Goal: Task Accomplishment & Management: Use online tool/utility

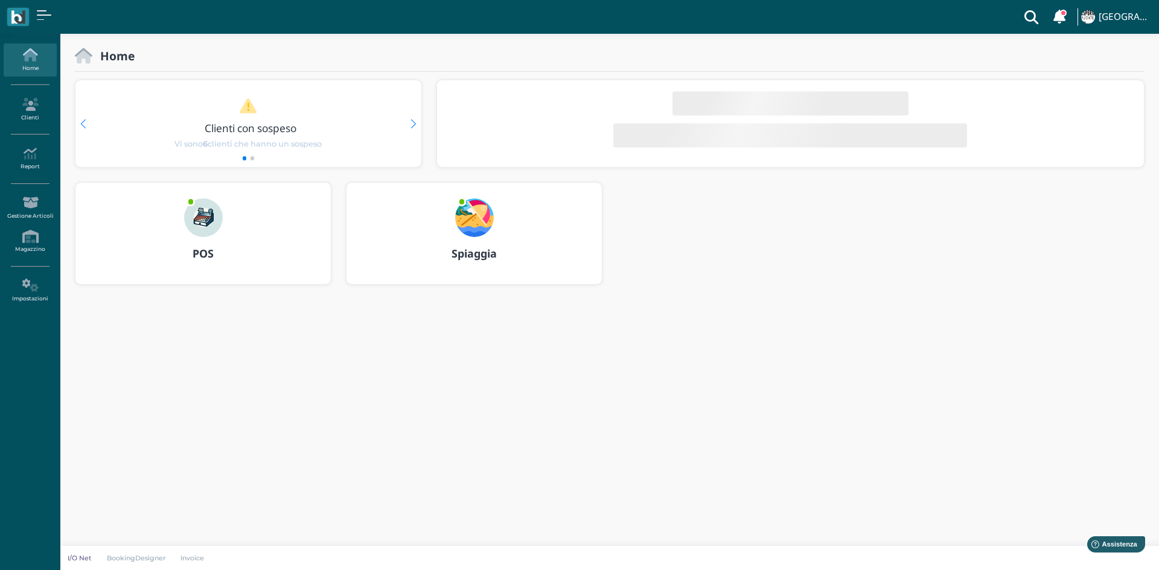
click at [462, 218] on img at bounding box center [474, 218] width 39 height 39
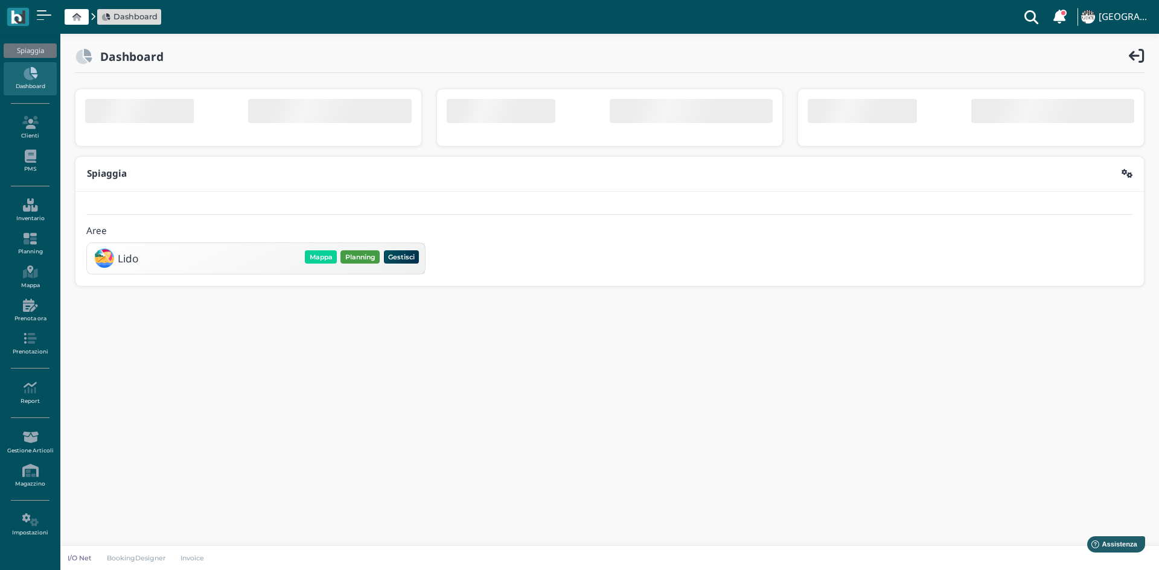
click at [355, 263] on button "Planning" at bounding box center [359, 257] width 39 height 13
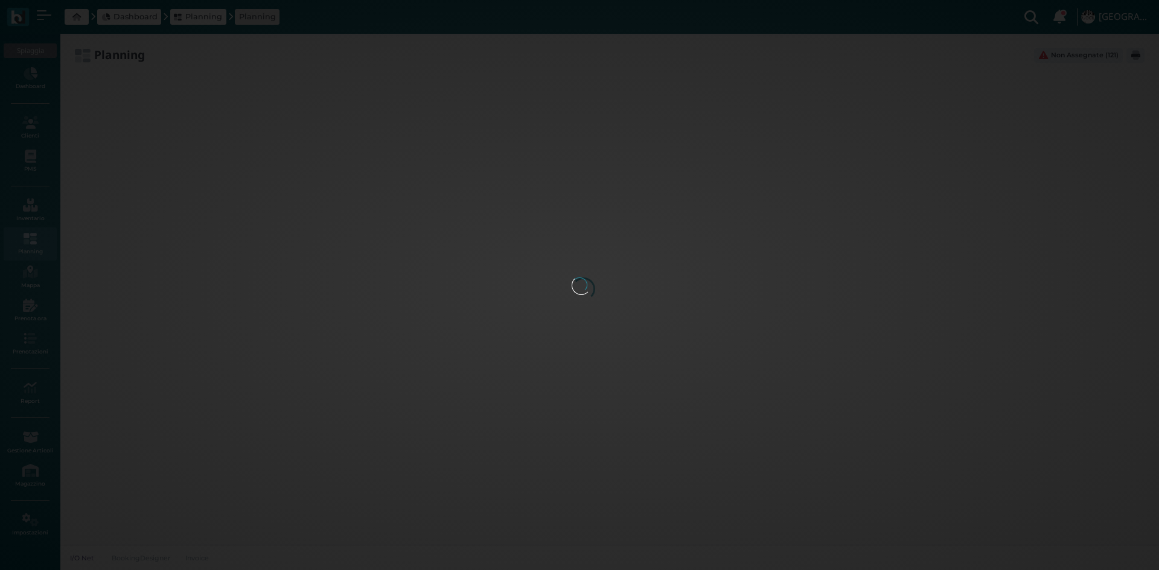
type input "2.8"
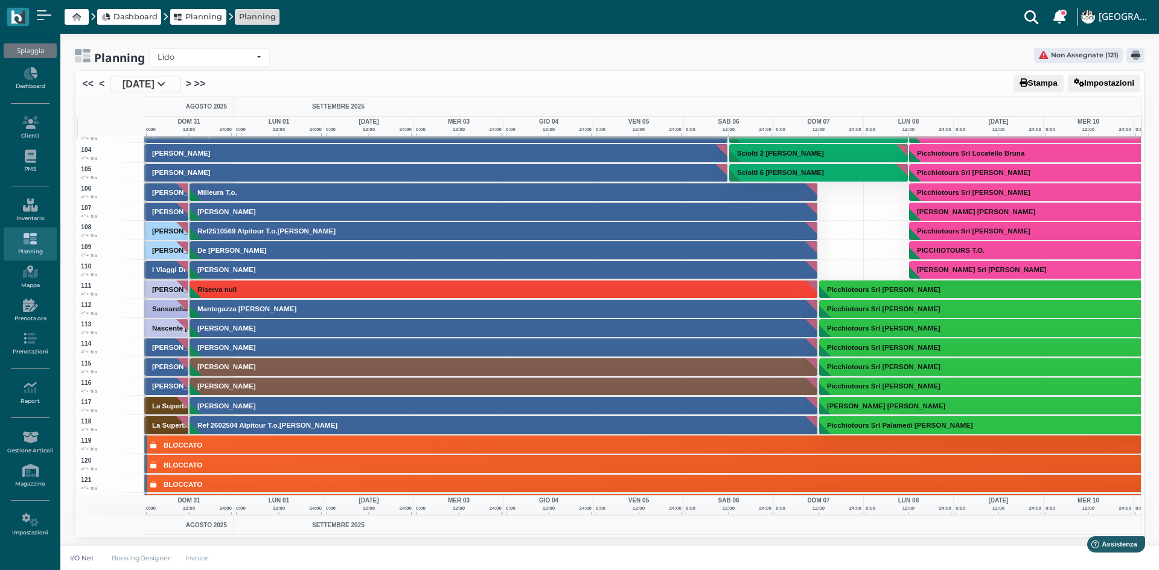
scroll to position [1992, 0]
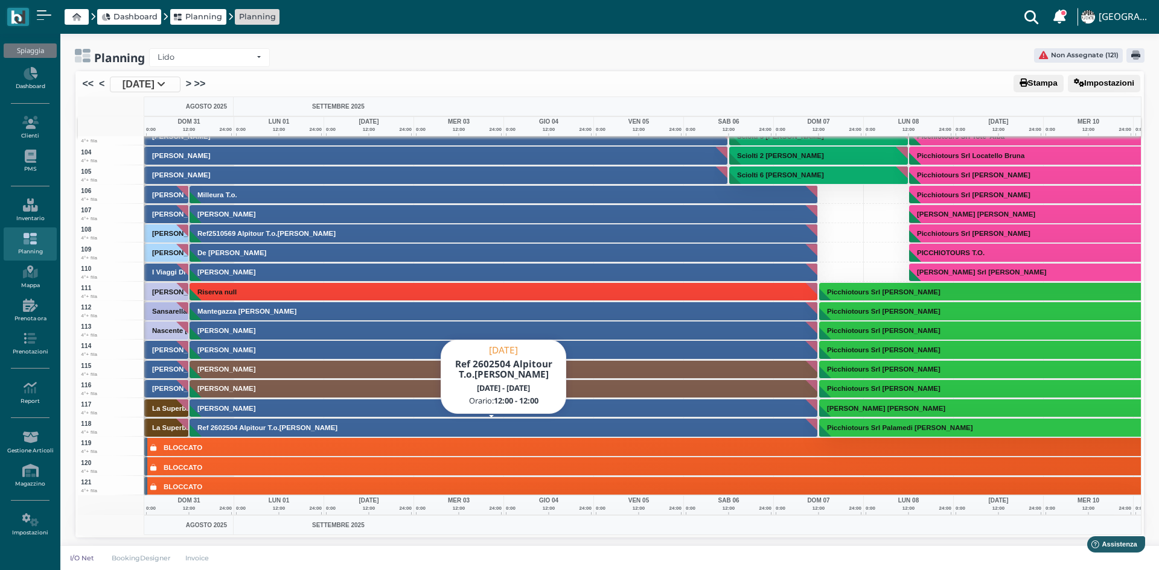
click at [252, 428] on h3 "Ref 2602504 Alpitour T.o.[PERSON_NAME]" at bounding box center [268, 427] width 150 height 7
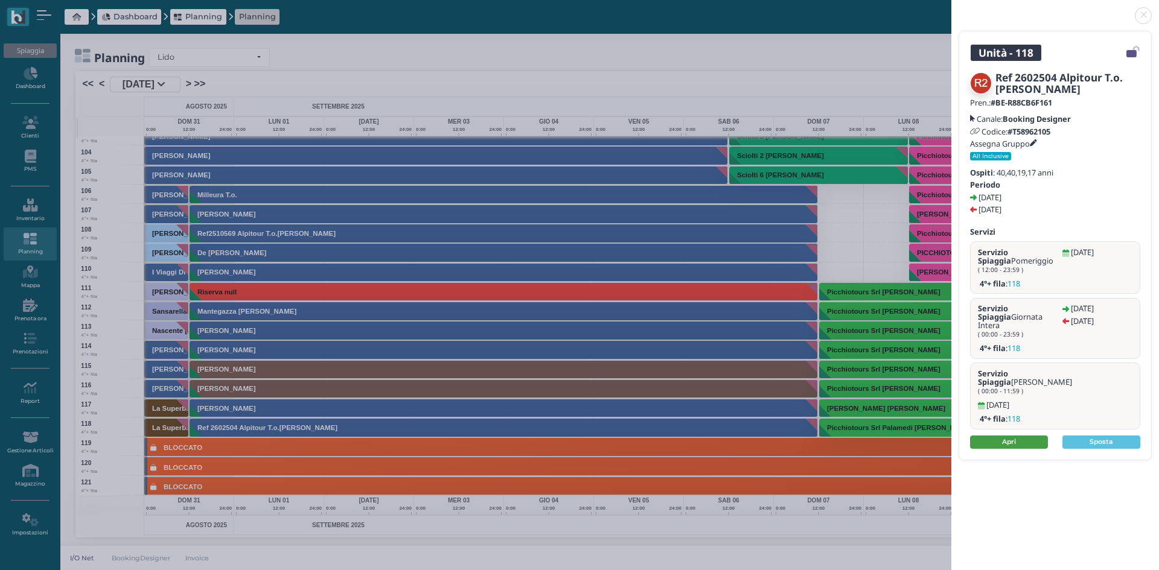
click at [1002, 436] on link "Apri" at bounding box center [1009, 442] width 78 height 13
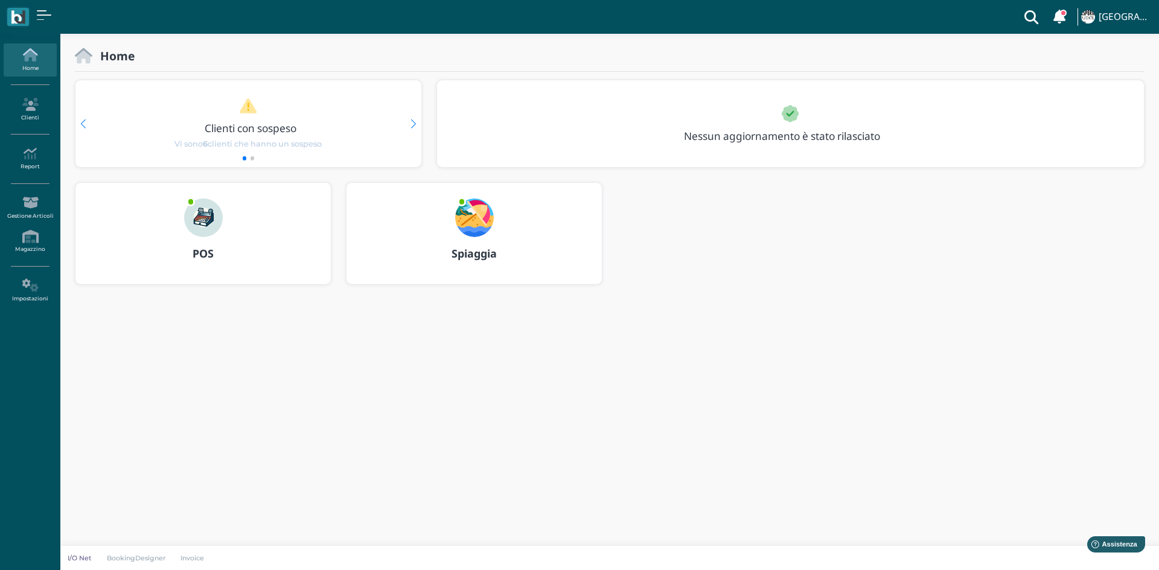
click at [470, 222] on img at bounding box center [474, 218] width 39 height 39
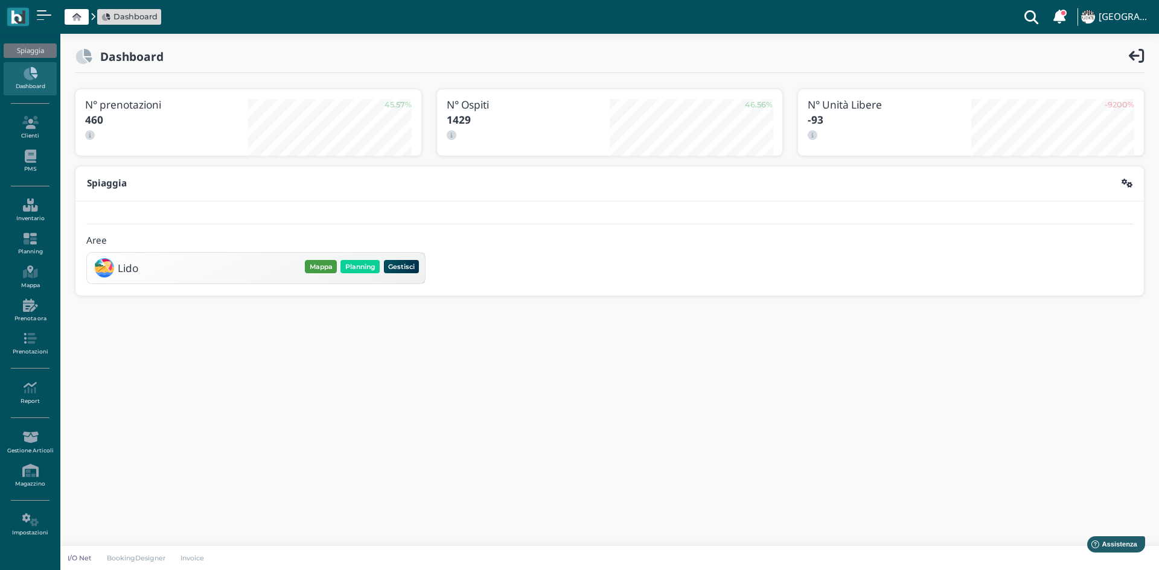
click at [317, 267] on button "Mappa" at bounding box center [321, 266] width 32 height 13
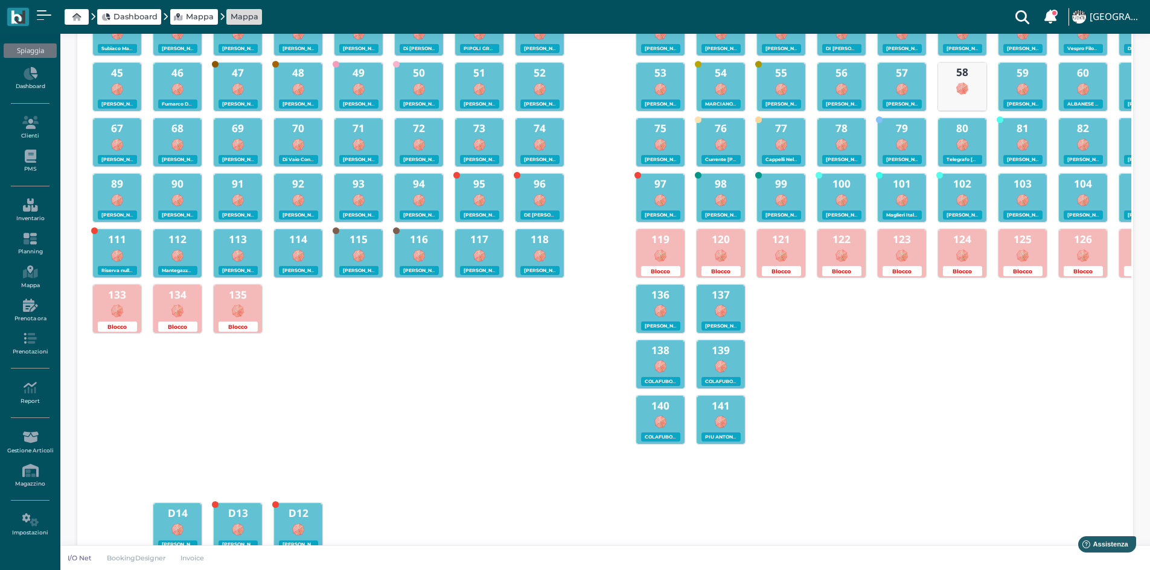
scroll to position [121, 0]
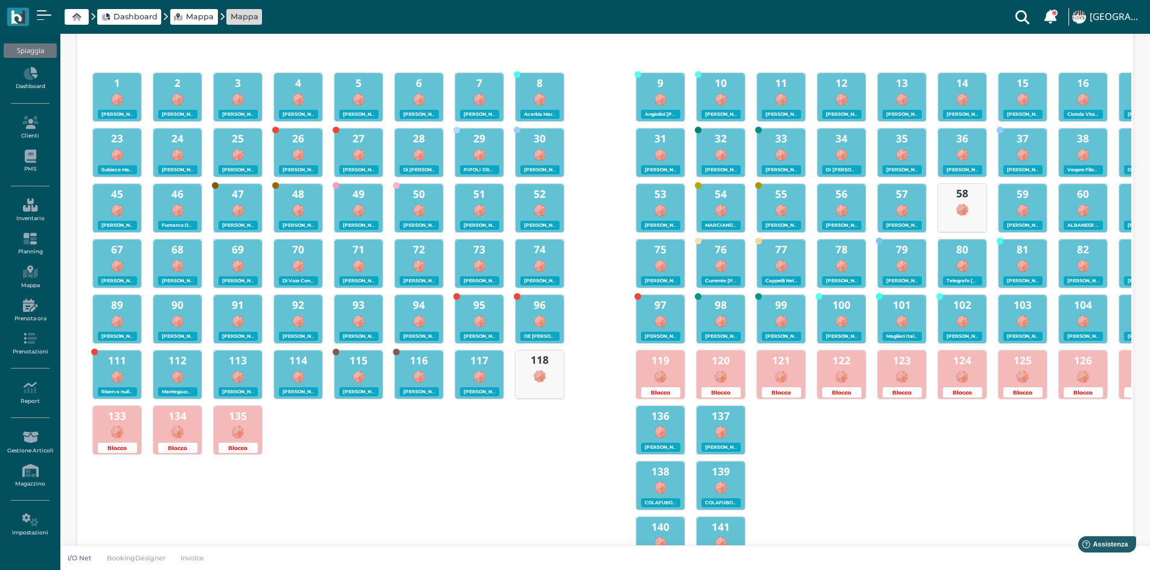
click at [109, 377] on div at bounding box center [117, 376] width 47 height 16
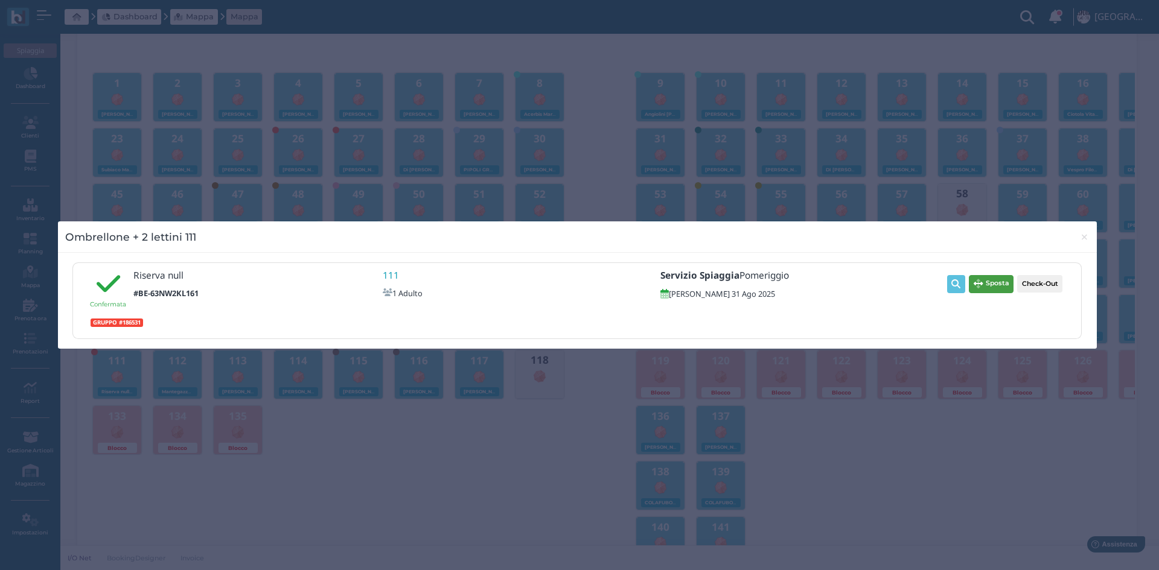
click at [989, 284] on span "Sposta" at bounding box center [998, 283] width 24 height 9
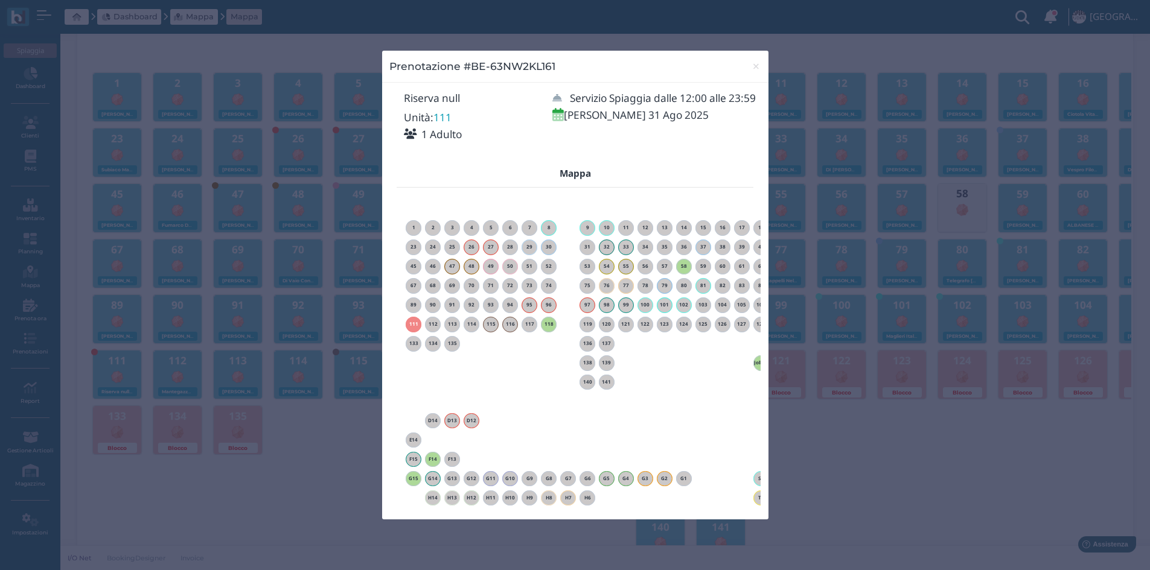
click at [549, 322] on h6 "118" at bounding box center [549, 324] width 16 height 5
click at [758, 64] on span "×" at bounding box center [756, 67] width 9 height 16
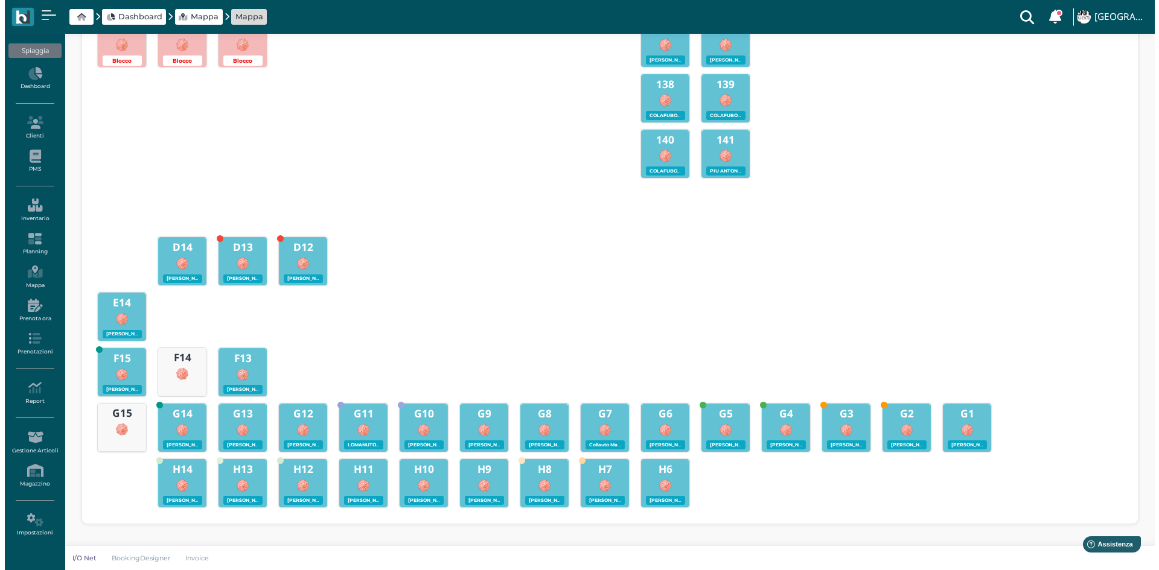
scroll to position [0, 430]
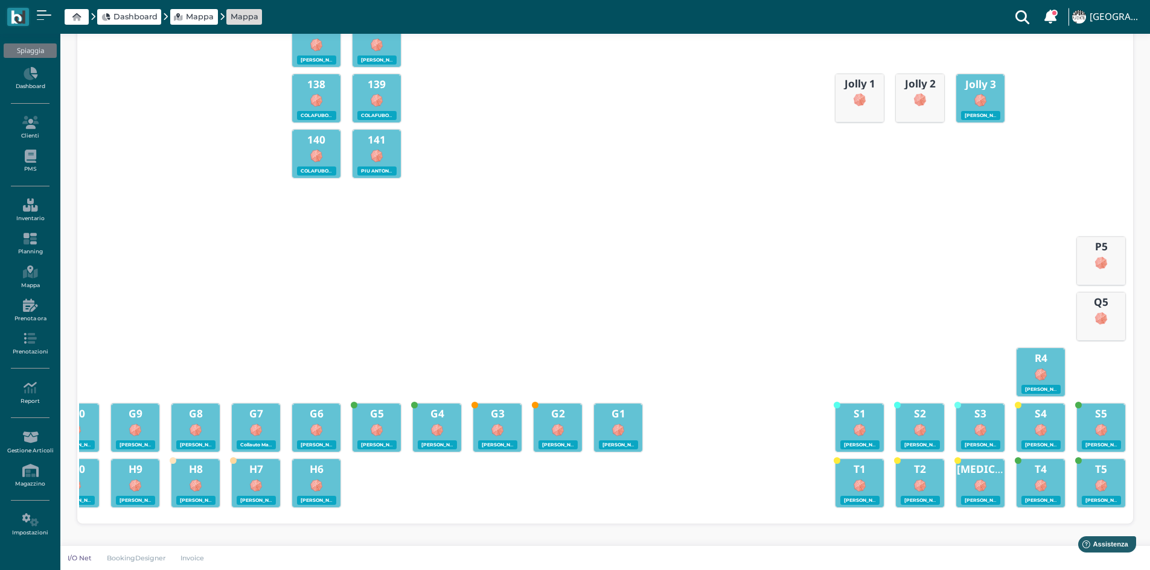
click at [980, 94] on img at bounding box center [980, 100] width 13 height 13
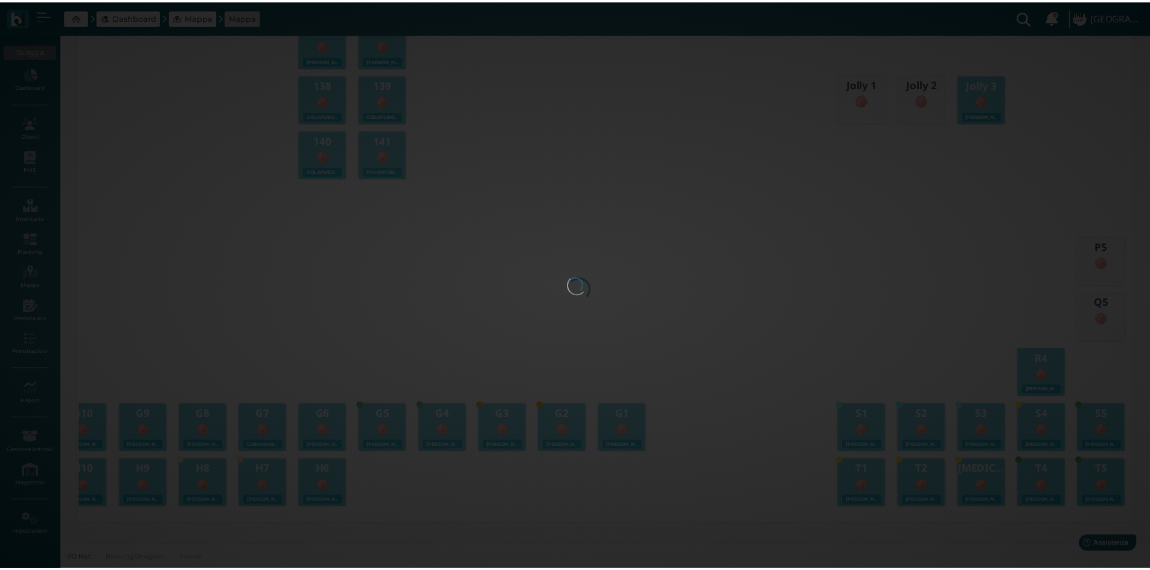
scroll to position [0, 426]
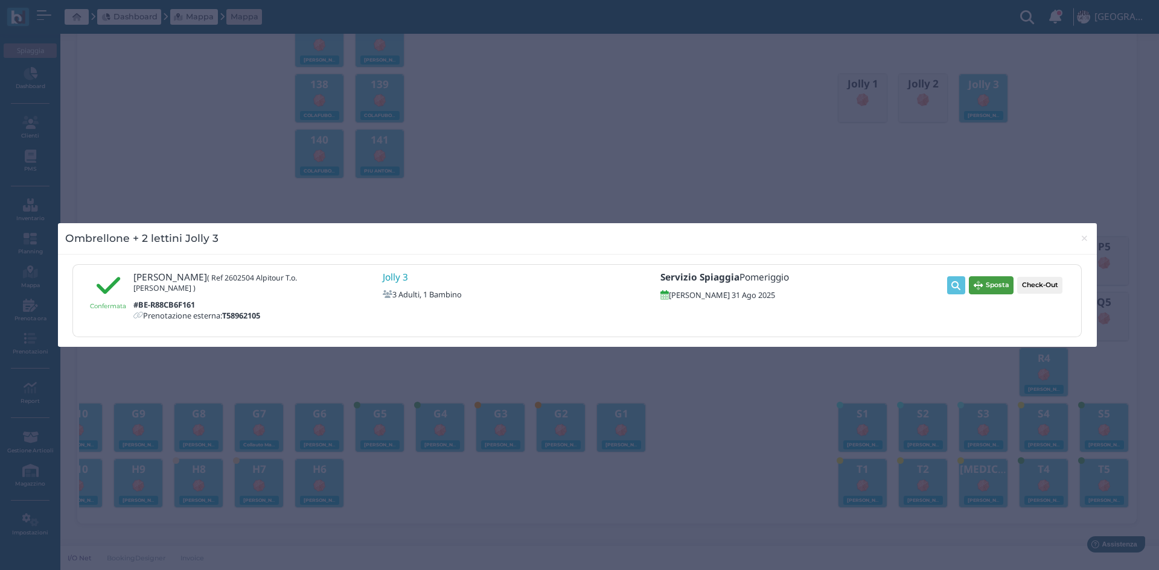
click at [992, 284] on span "Sposta" at bounding box center [998, 285] width 24 height 9
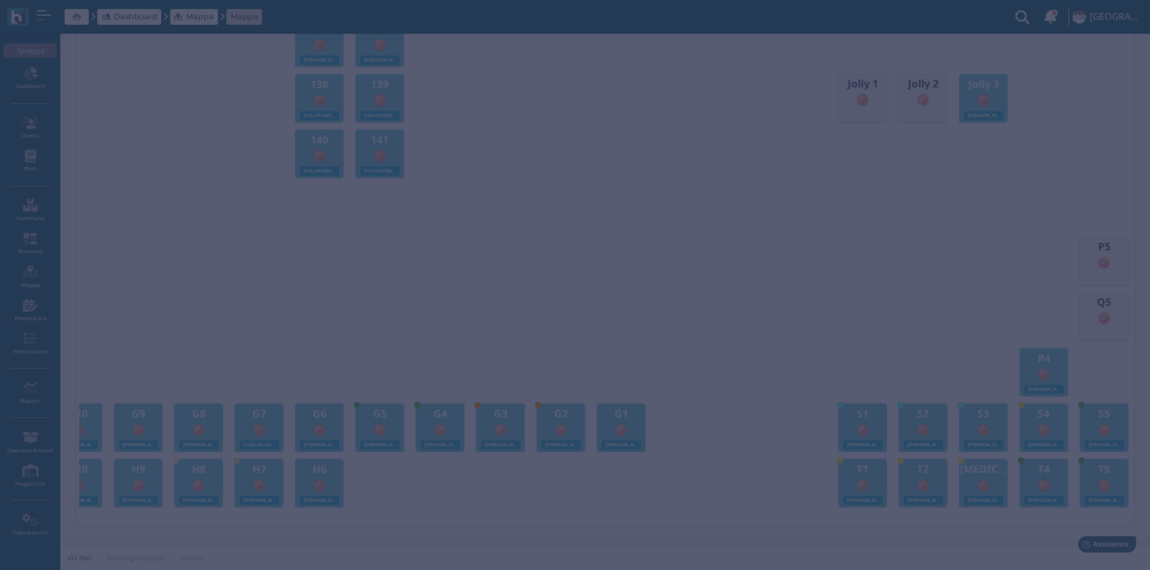
scroll to position [0, 420]
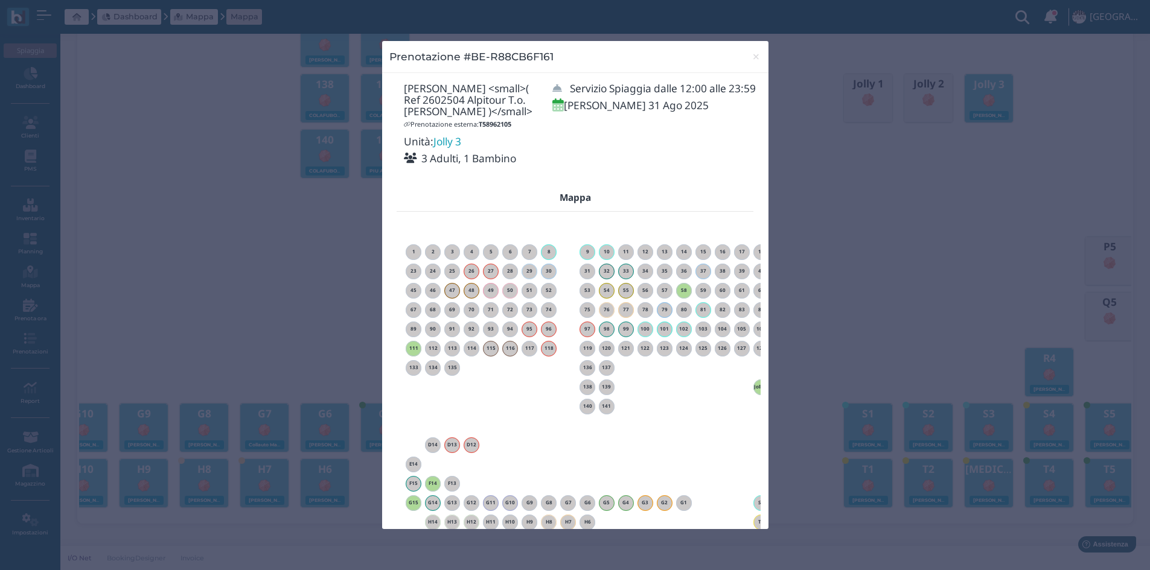
click at [413, 351] on h6 "111" at bounding box center [414, 348] width 16 height 5
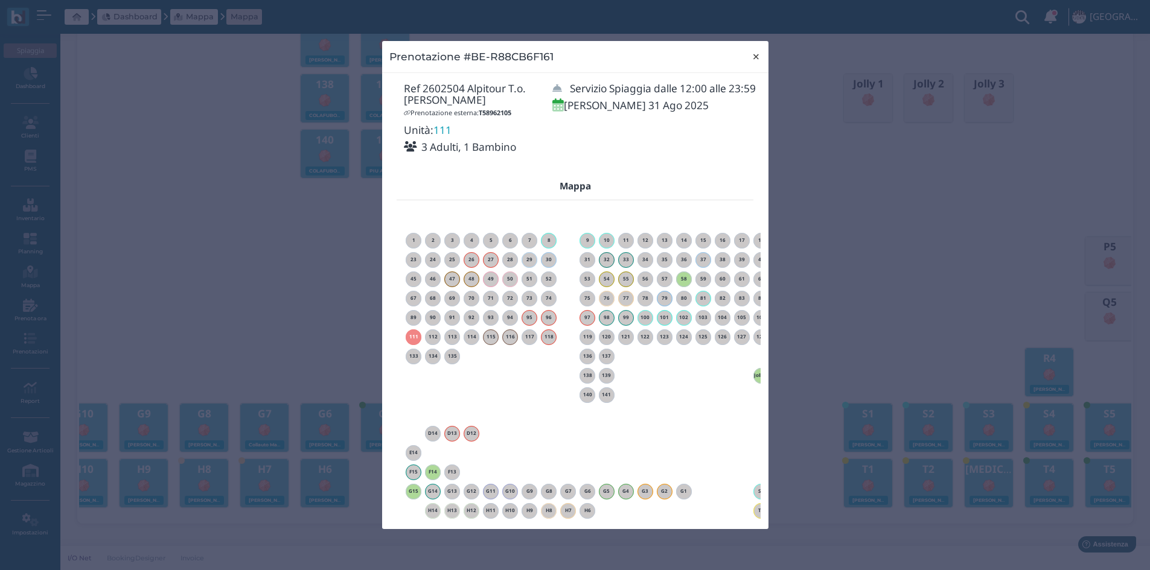
click at [756, 55] on span "×" at bounding box center [756, 57] width 9 height 16
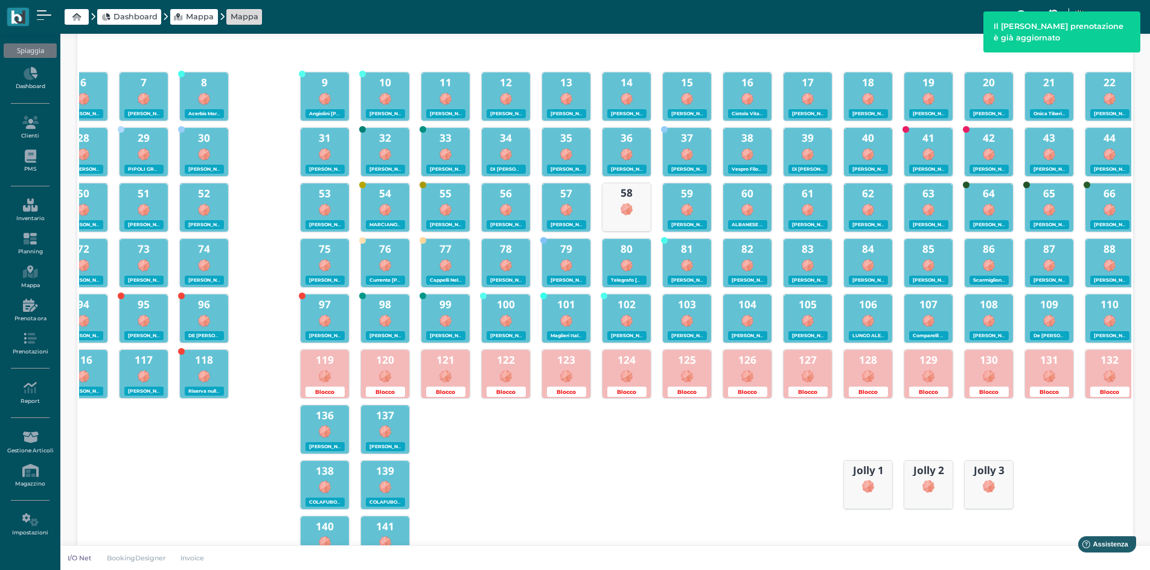
scroll to position [95, 0]
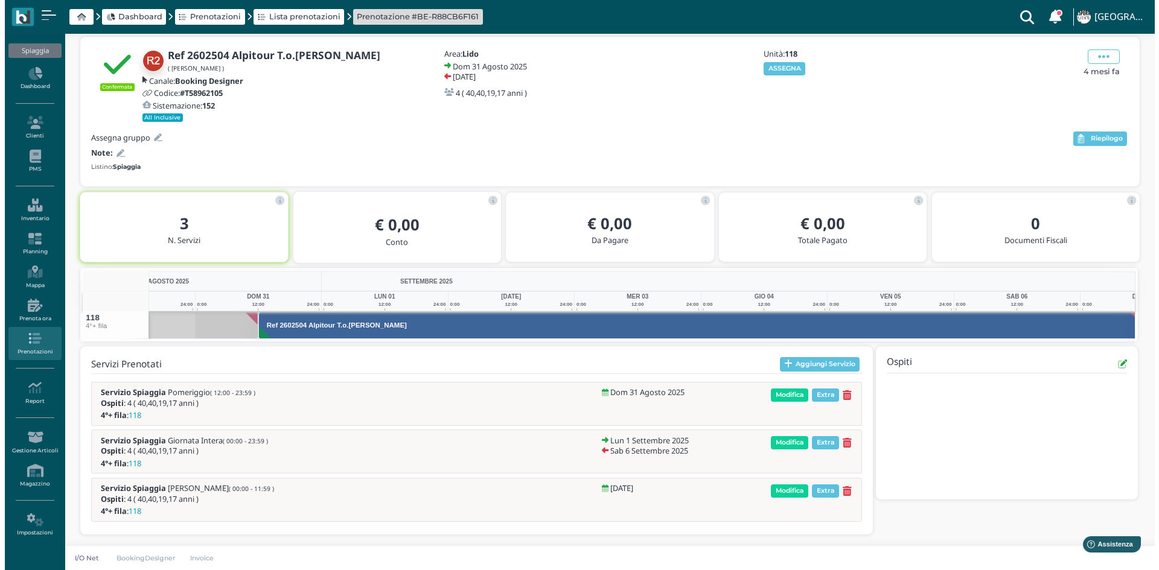
scroll to position [0, 88]
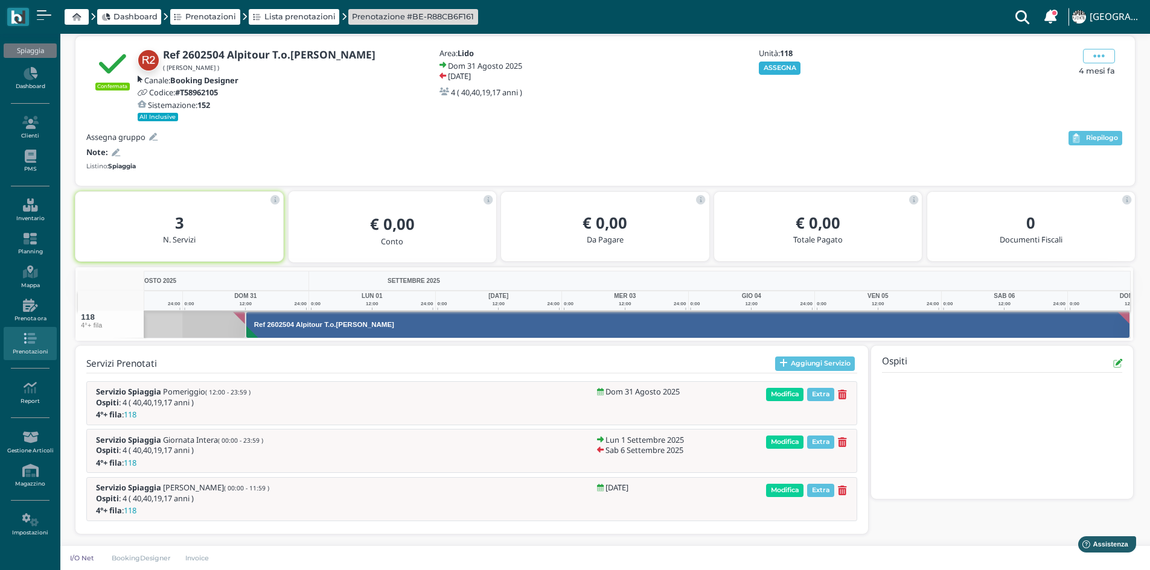
click at [785, 69] on button "ASSEGNA" at bounding box center [780, 68] width 42 height 13
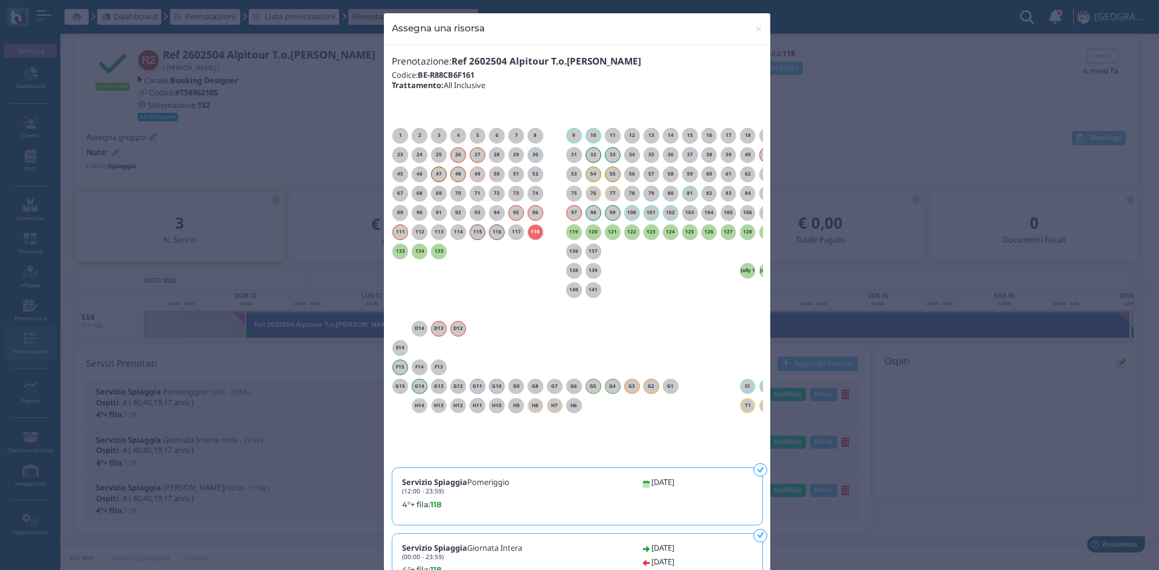
scroll to position [0, 109]
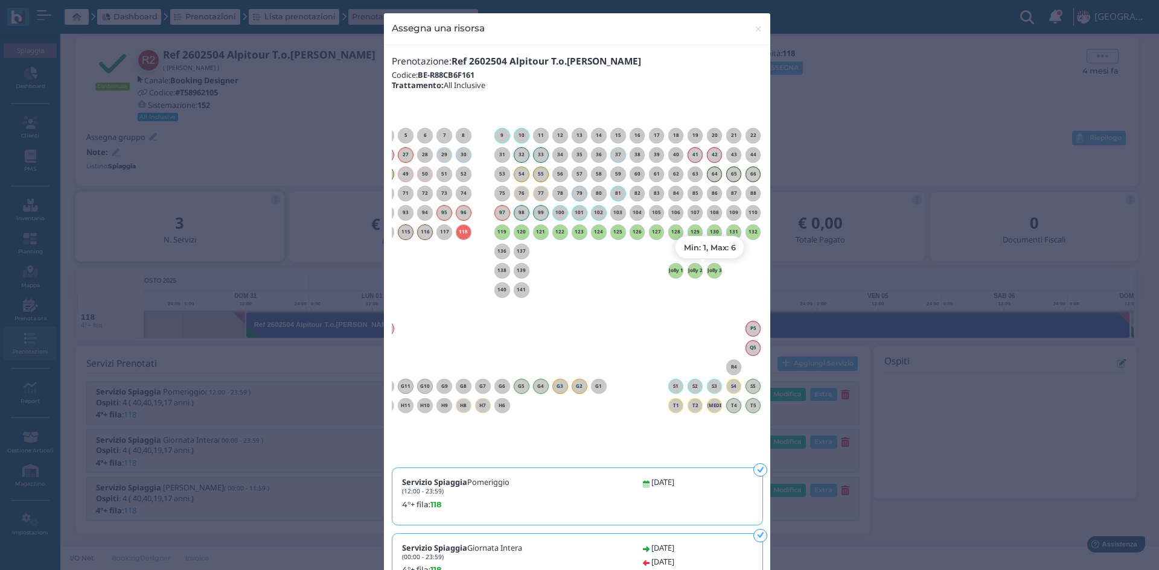
click at [710, 270] on h6 "Jolly 3" at bounding box center [715, 270] width 16 height 5
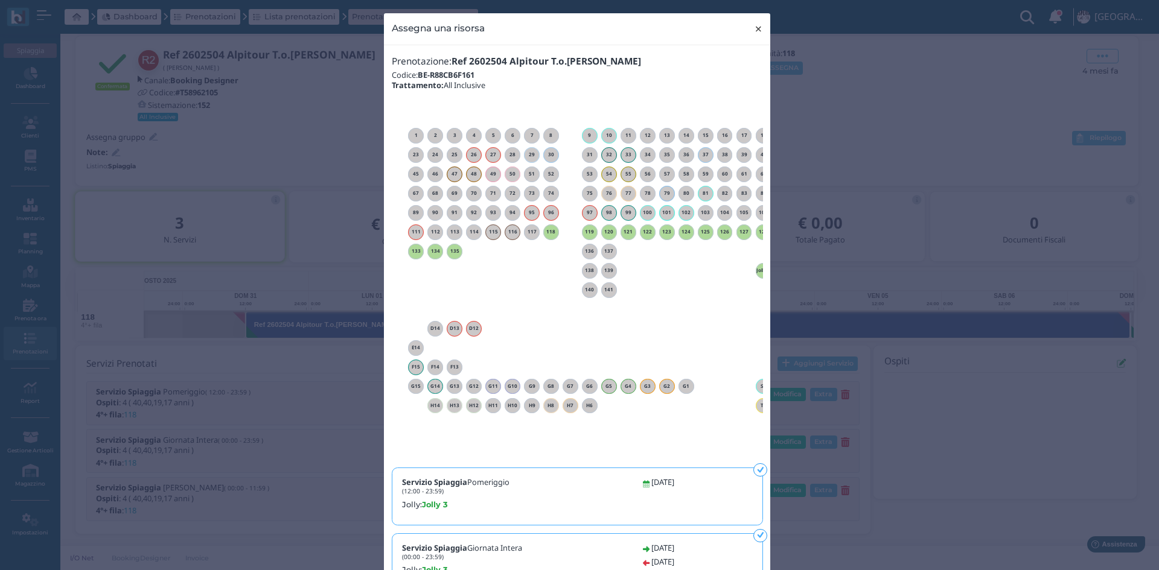
click at [755, 30] on span "×" at bounding box center [758, 29] width 9 height 16
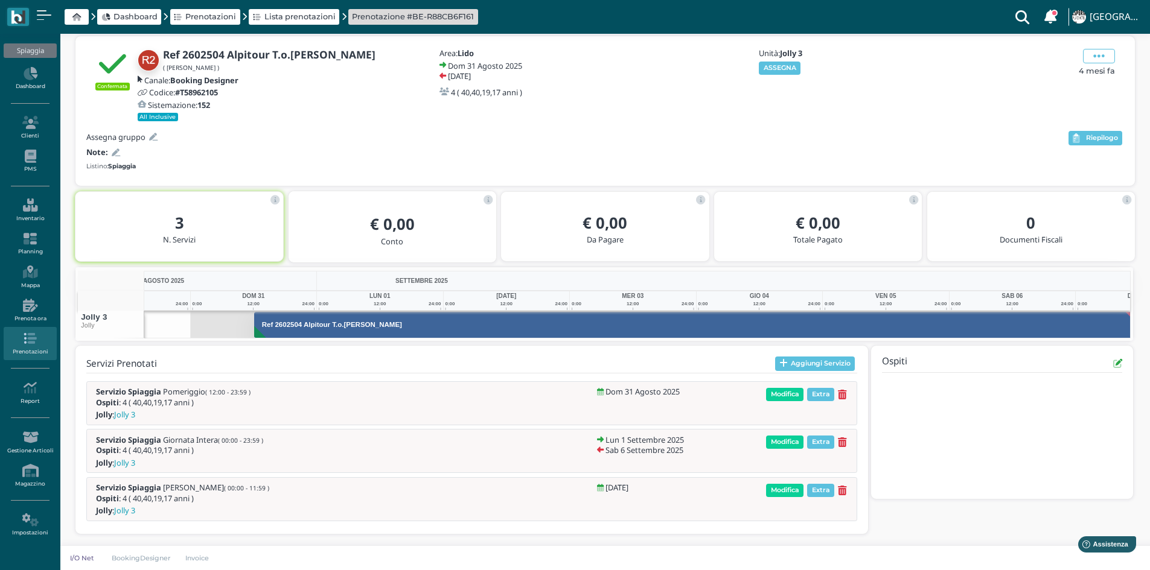
scroll to position [0, 88]
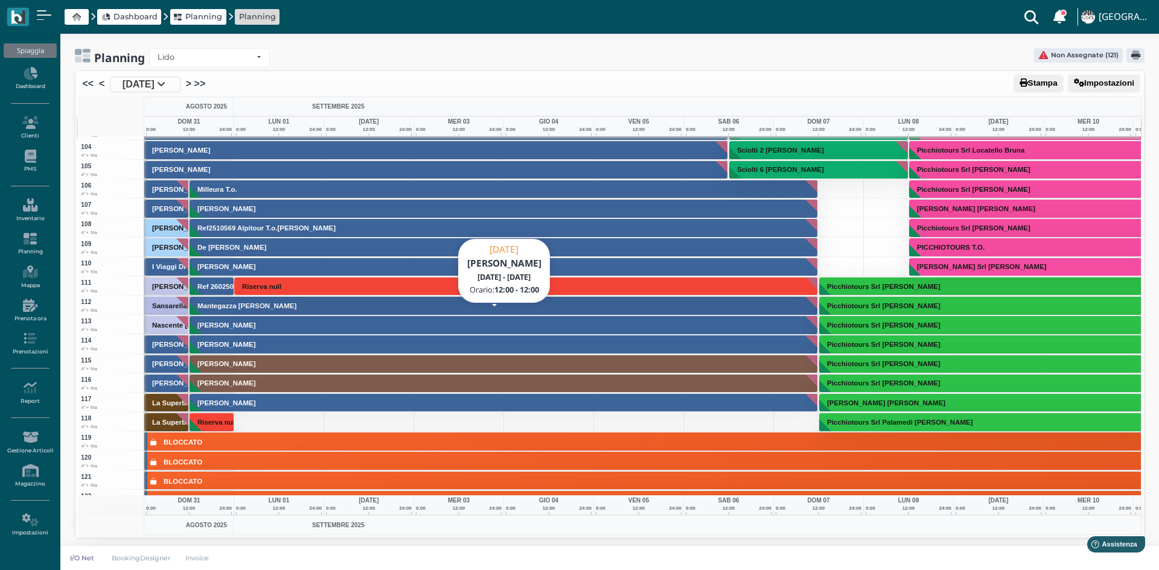
scroll to position [1992, 0]
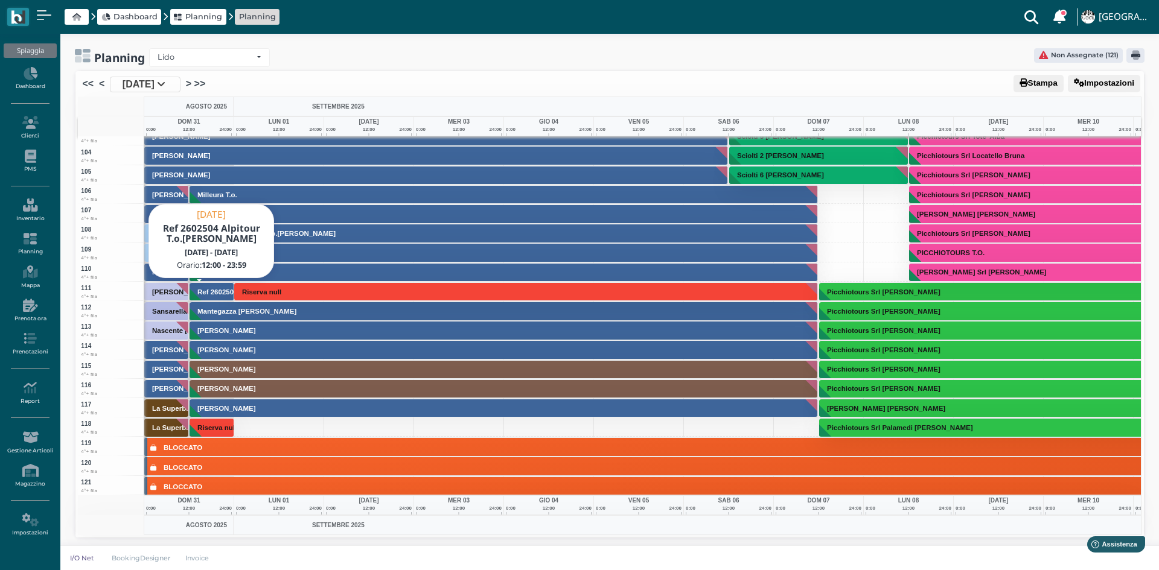
click at [196, 298] on button "Ref 2602504 Alpitour T.o.[PERSON_NAME]" at bounding box center [212, 291] width 45 height 19
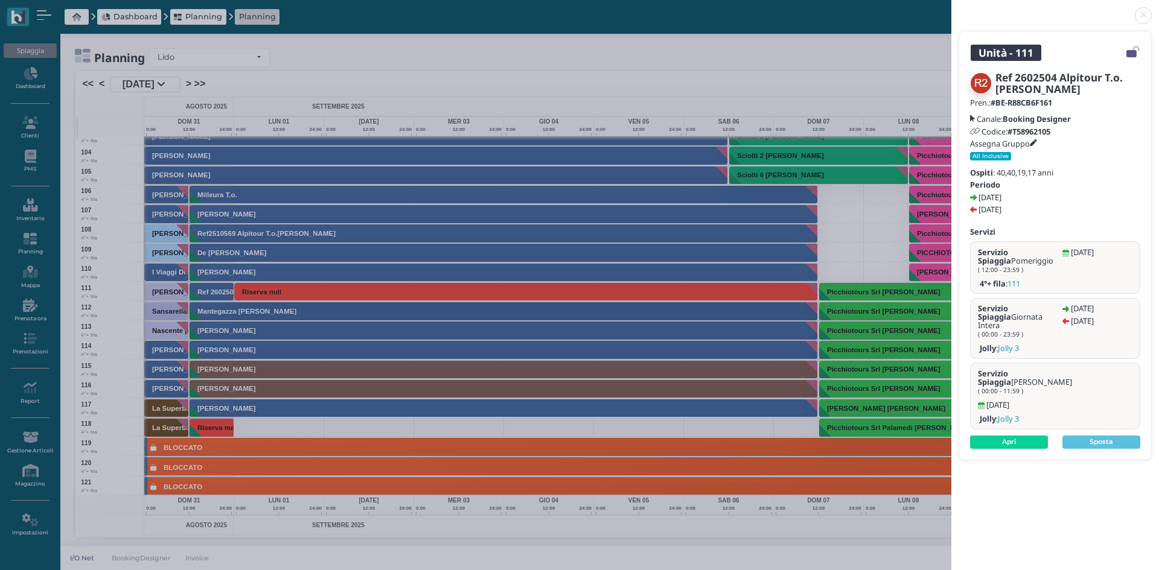
click at [951, 8] on link at bounding box center [951, 8] width 0 height 0
